Goal: Information Seeking & Learning: Find specific fact

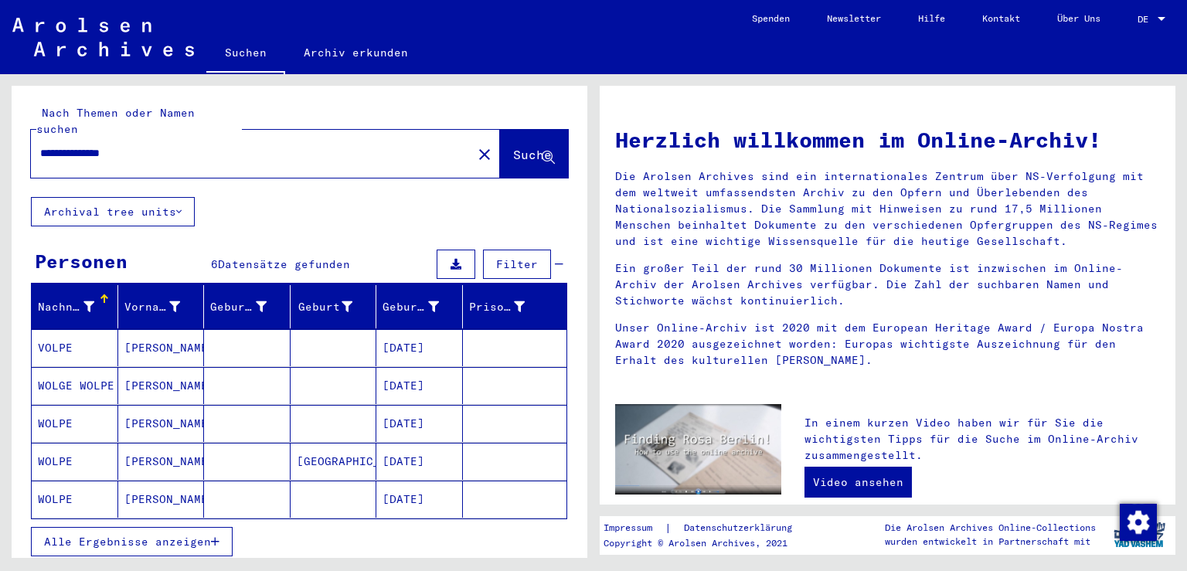
scroll to position [85, 0]
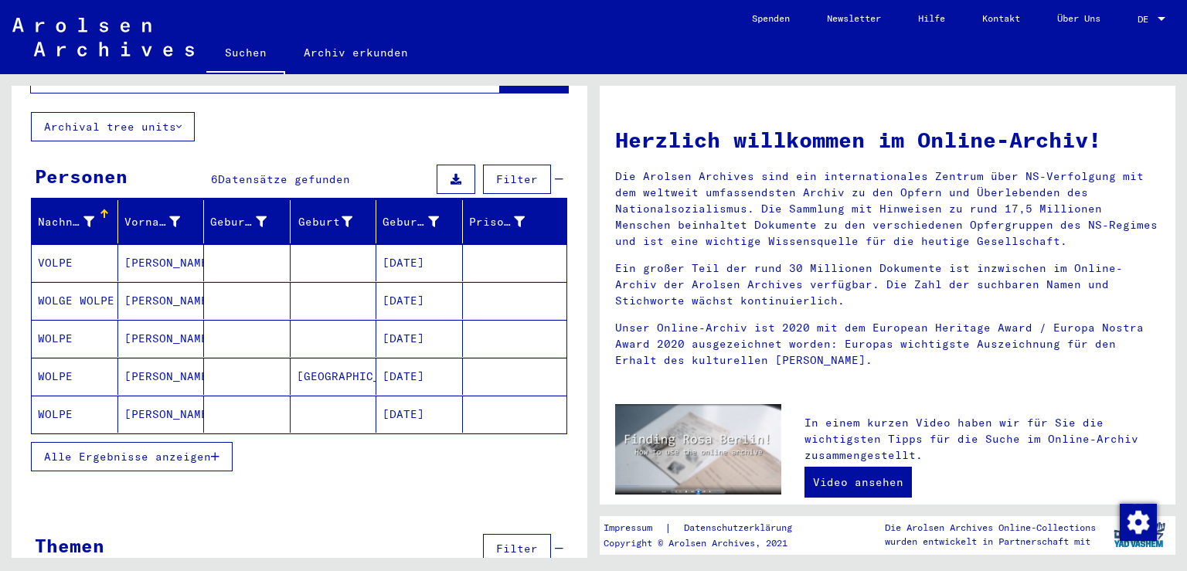
click at [268, 282] on mat-cell at bounding box center [247, 300] width 87 height 37
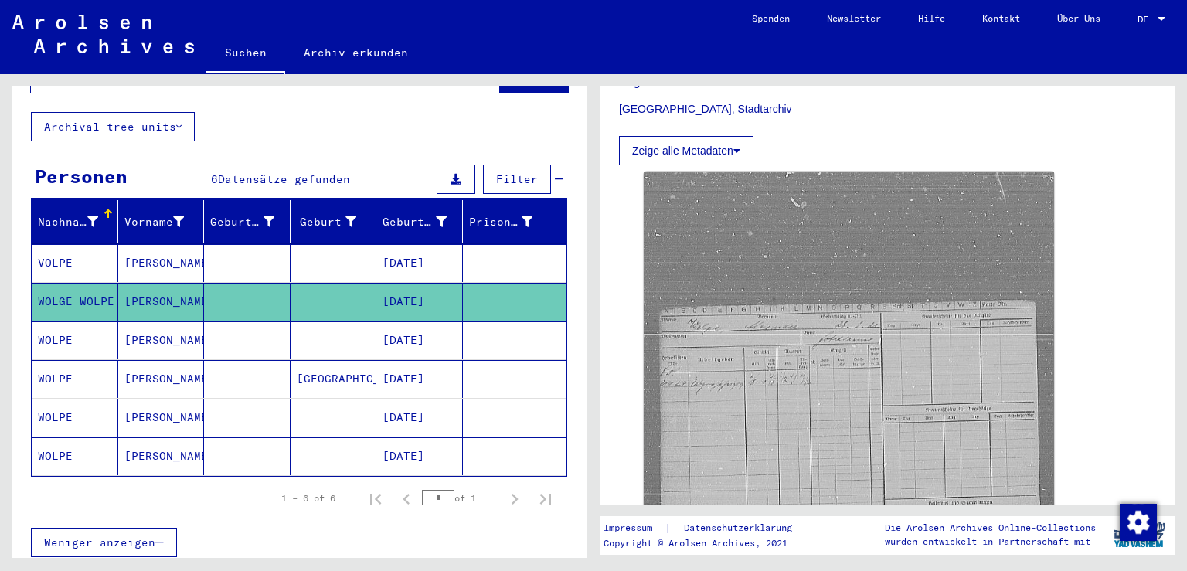
scroll to position [511, 0]
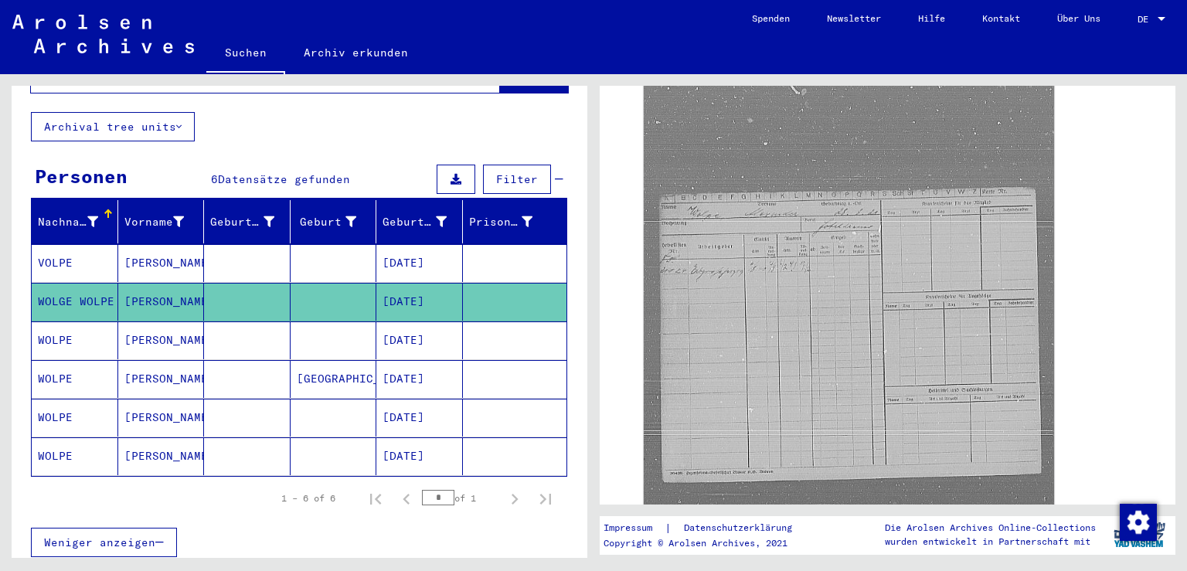
click at [406, 326] on mat-cell "[DATE]" at bounding box center [419, 340] width 87 height 38
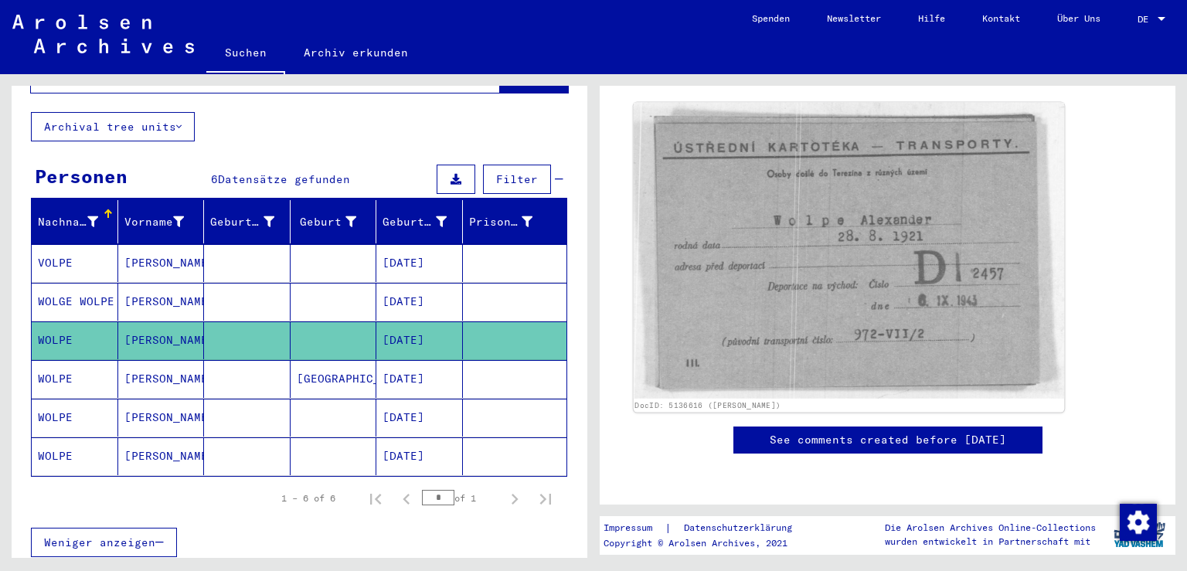
scroll to position [256, 0]
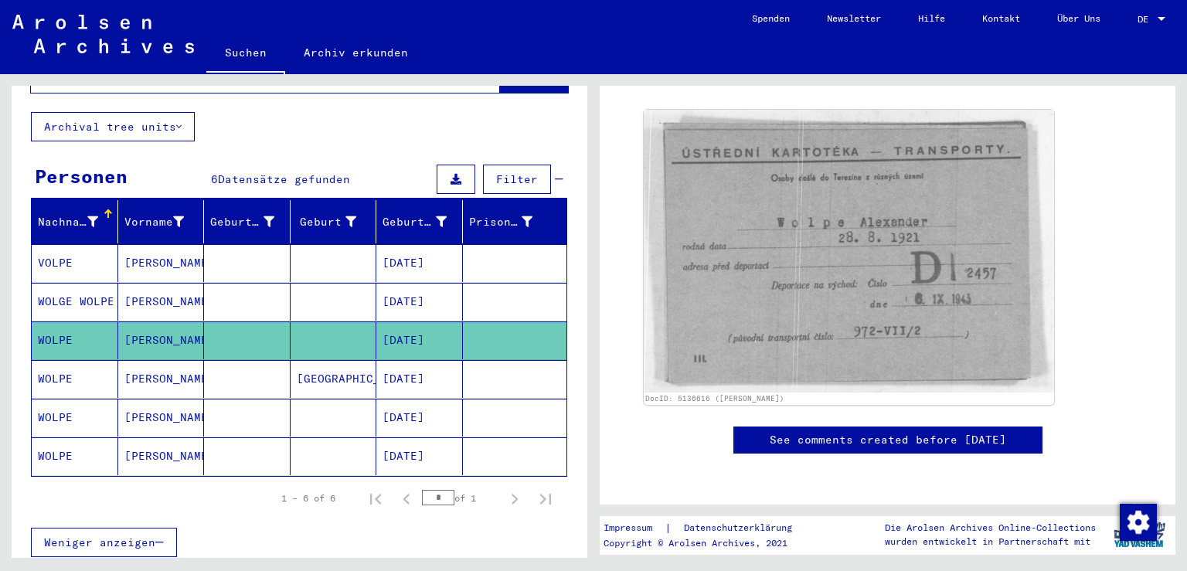
click at [397, 360] on mat-cell "[DATE]" at bounding box center [419, 379] width 87 height 38
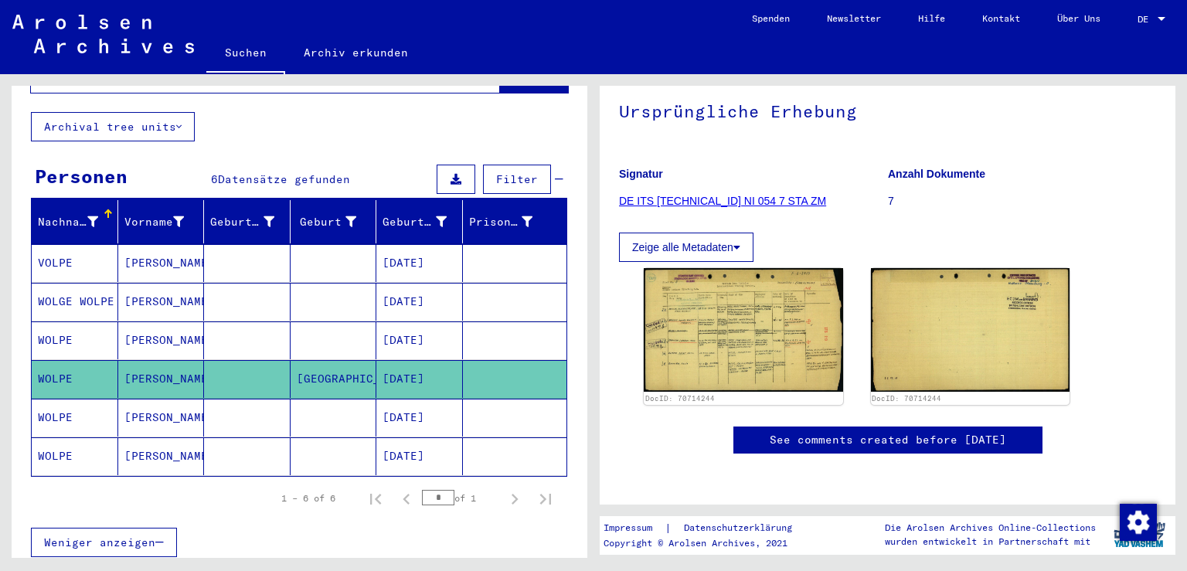
scroll to position [256, 0]
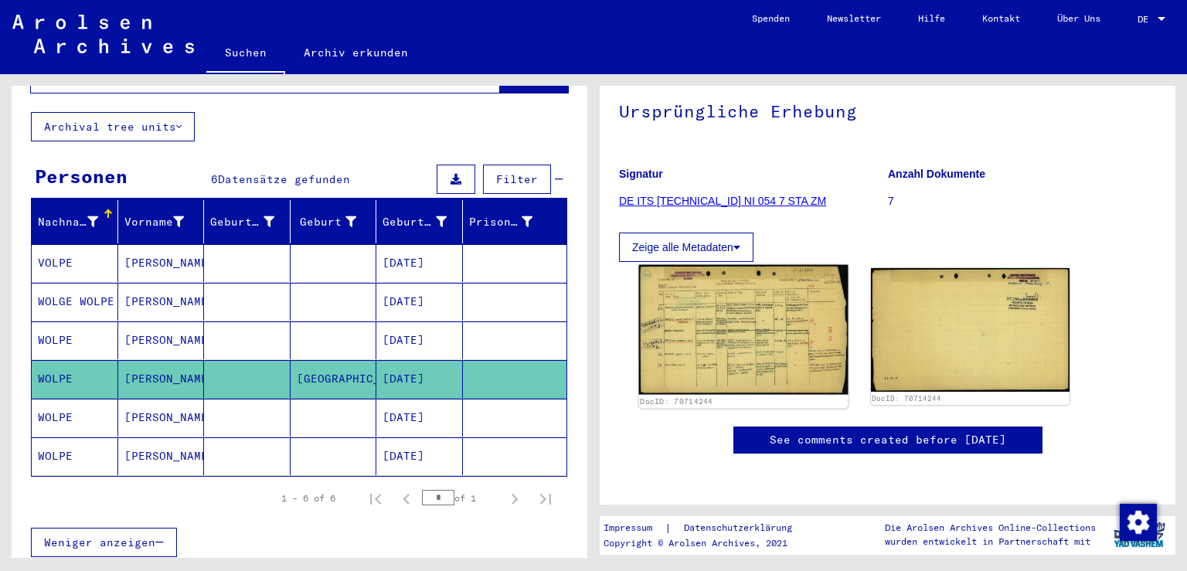
click at [759, 265] on img at bounding box center [743, 330] width 209 height 130
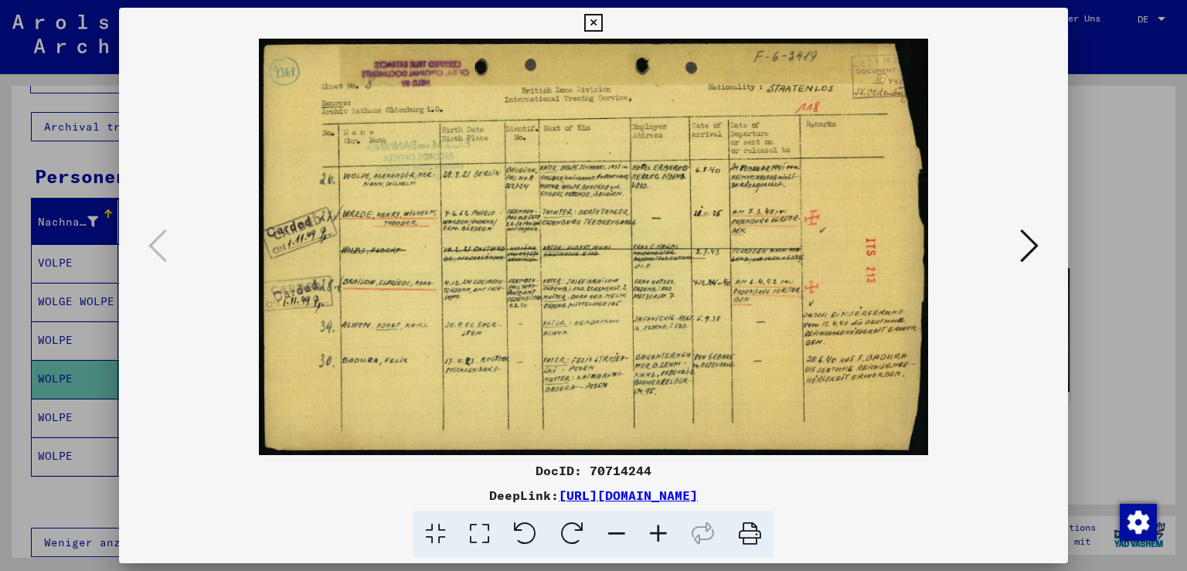
click at [1034, 240] on icon at bounding box center [1029, 245] width 19 height 37
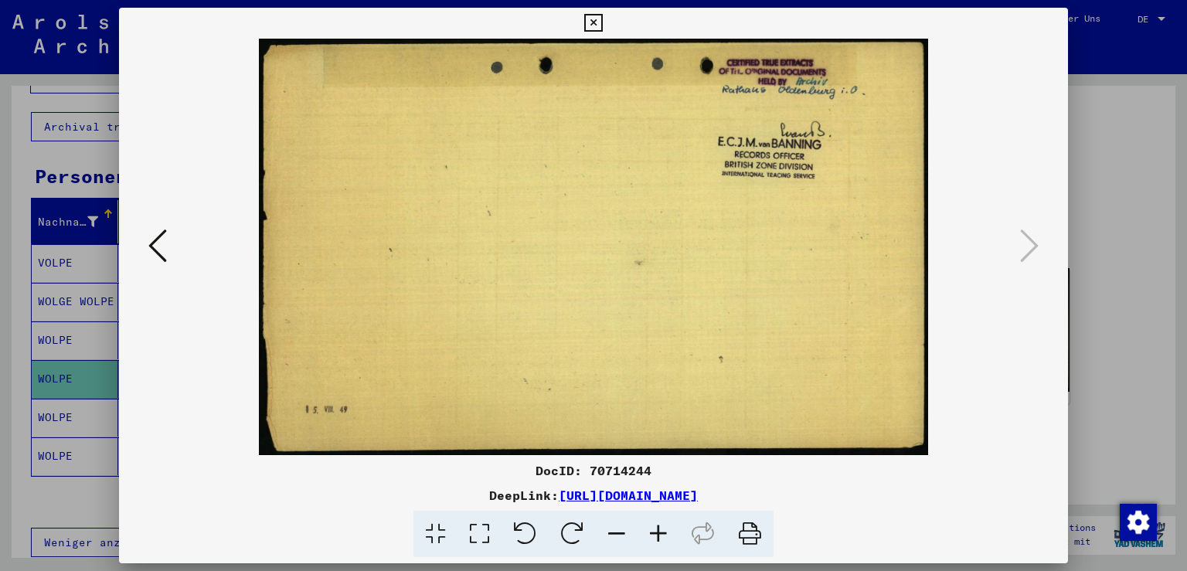
click at [153, 233] on icon at bounding box center [157, 245] width 19 height 37
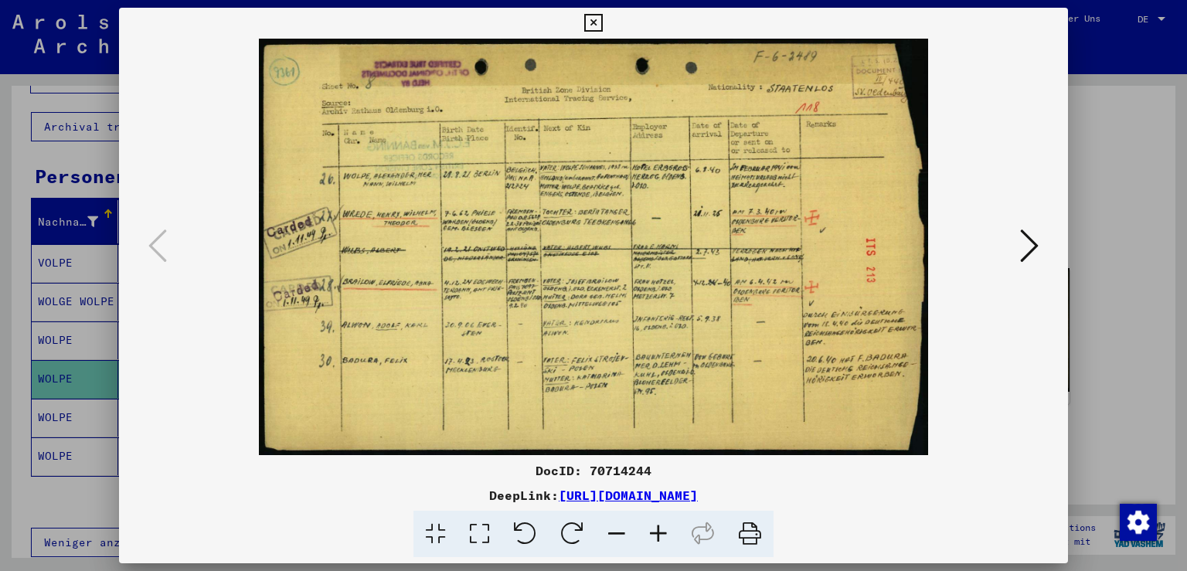
click at [602, 26] on icon at bounding box center [593, 23] width 18 height 19
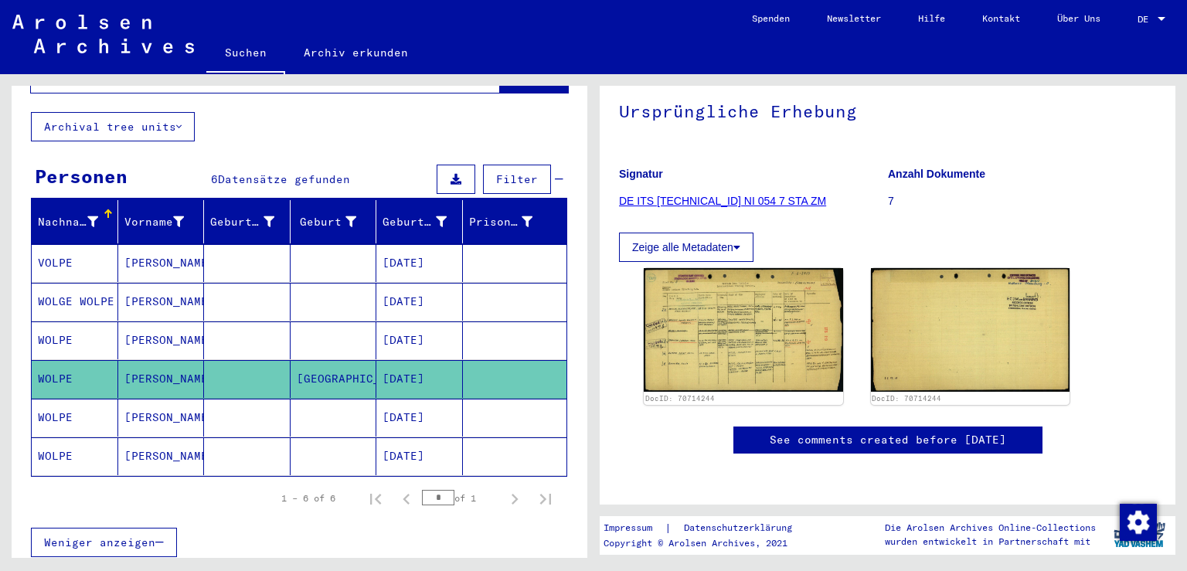
click at [263, 399] on mat-cell at bounding box center [247, 418] width 87 height 38
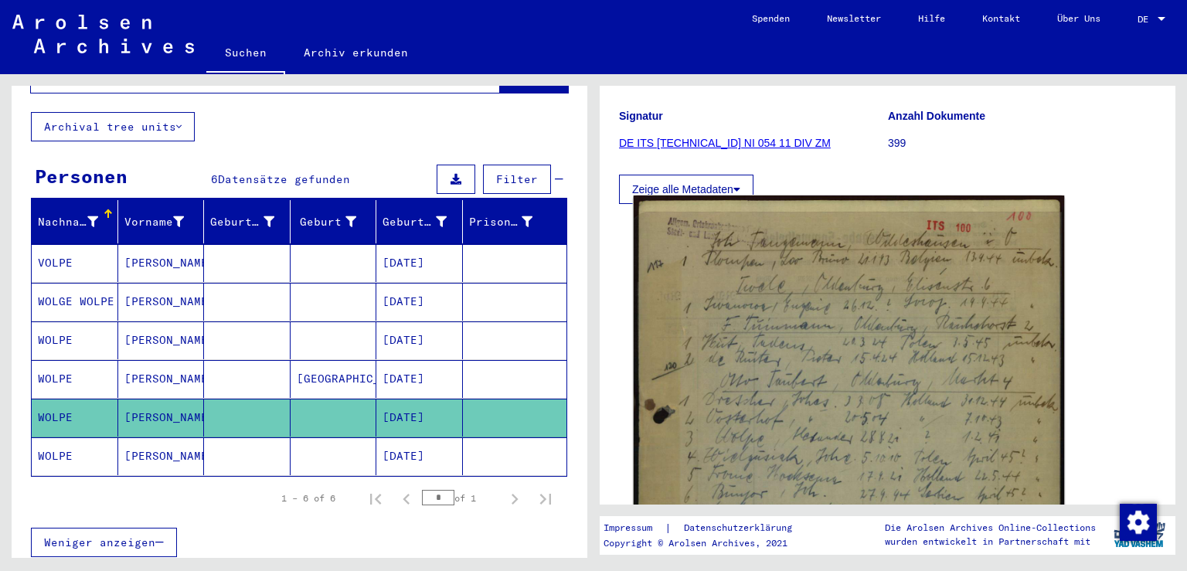
scroll to position [170, 0]
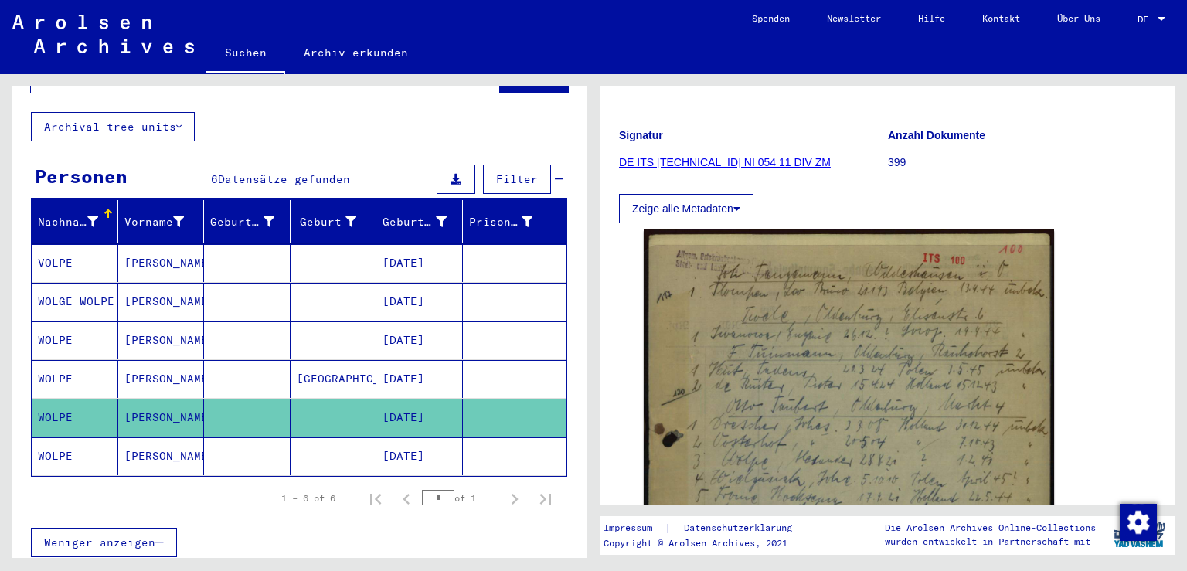
click at [334, 437] on mat-cell at bounding box center [333, 456] width 87 height 38
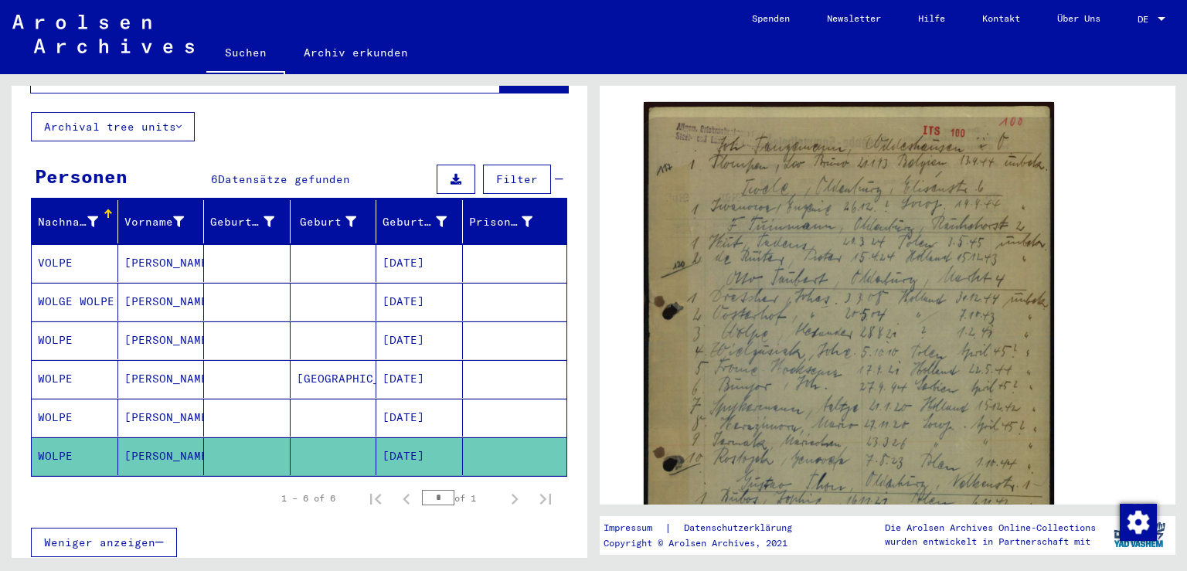
scroll to position [105, 0]
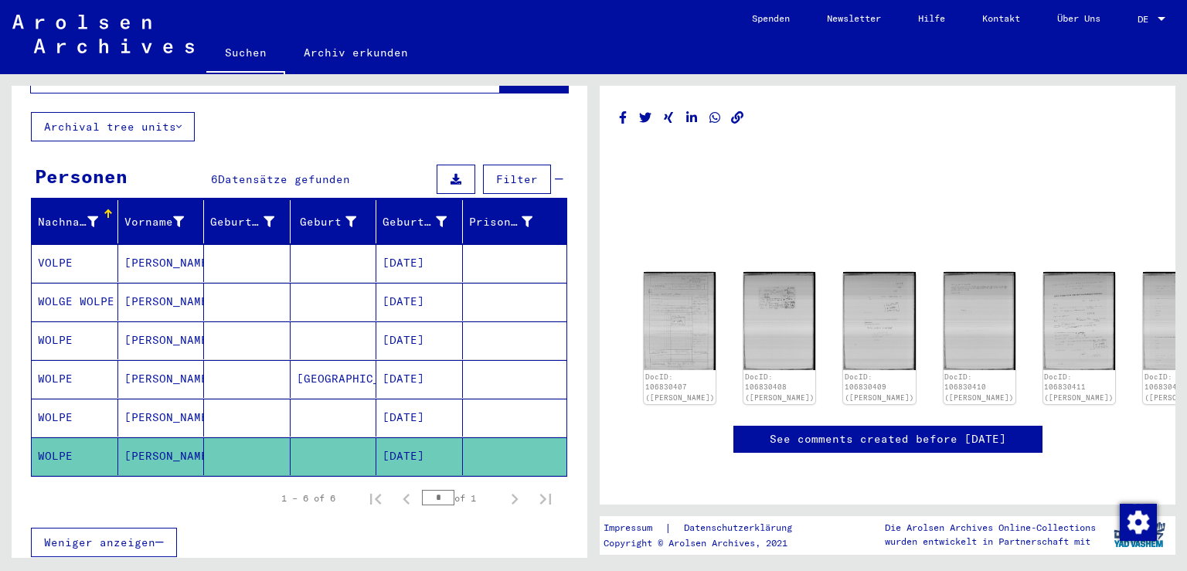
click at [339, 399] on mat-cell at bounding box center [333, 418] width 87 height 38
